Goal: Task Accomplishment & Management: Manage account settings

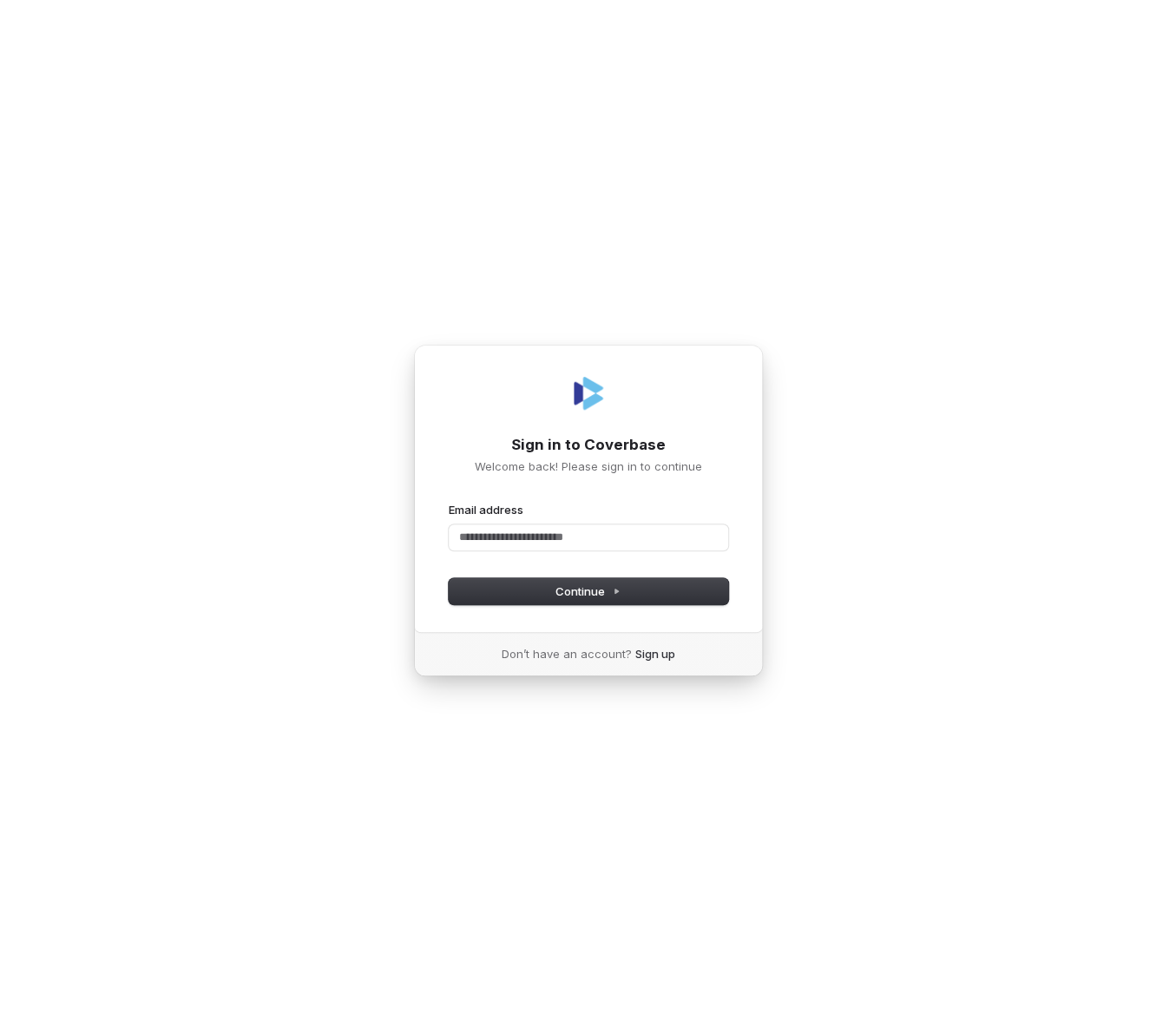
click at [458, 197] on div "Sign in to Coverbase Welcome back! Please sign in to continue Email address Pas…" at bounding box center [588, 510] width 1176 height 1021
